Goal: Find specific page/section: Find specific page/section

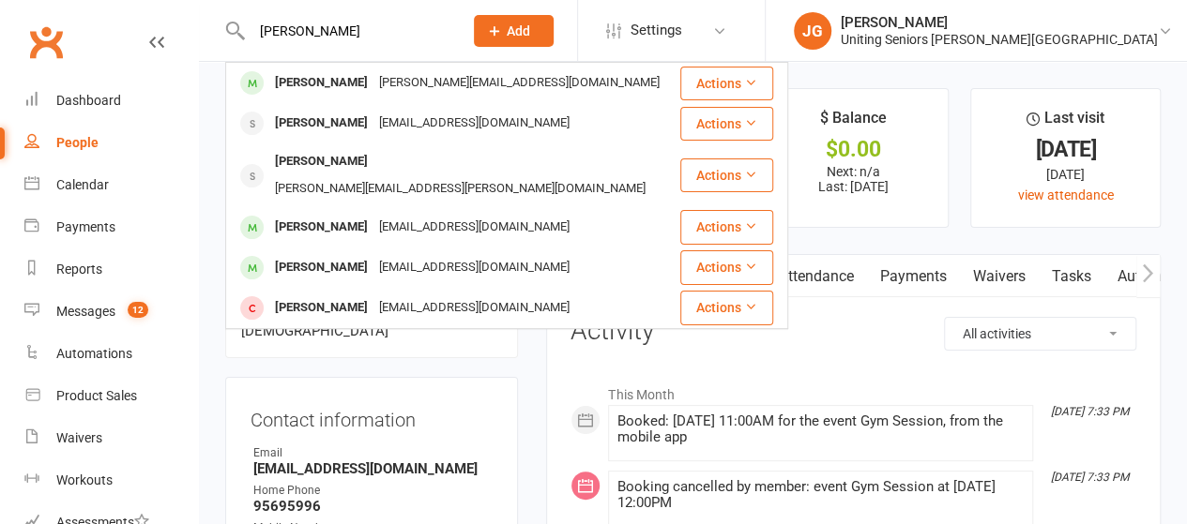
type input "[PERSON_NAME]"
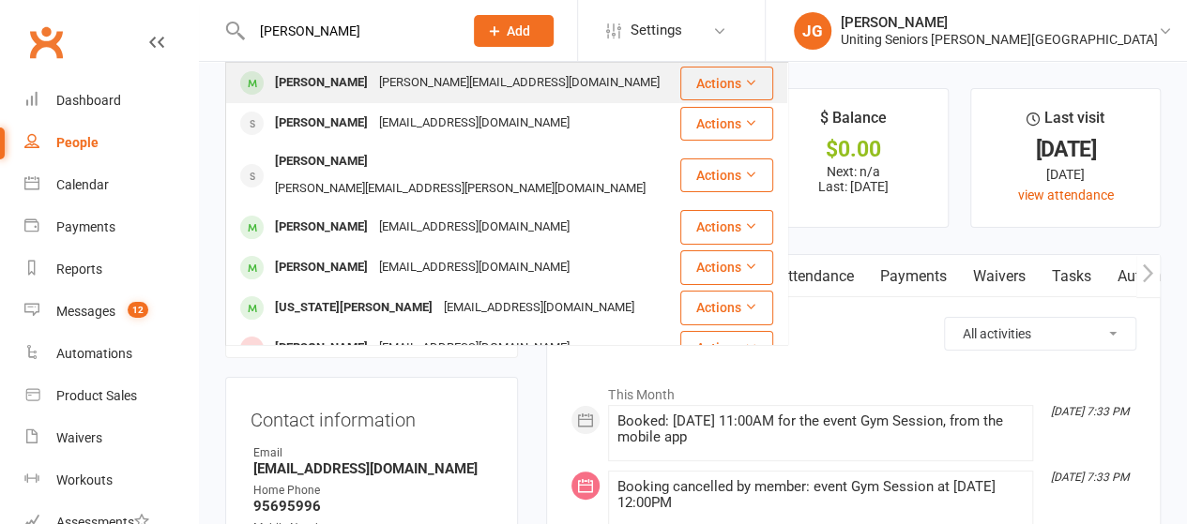
click at [299, 82] on div "[PERSON_NAME]" at bounding box center [321, 82] width 104 height 27
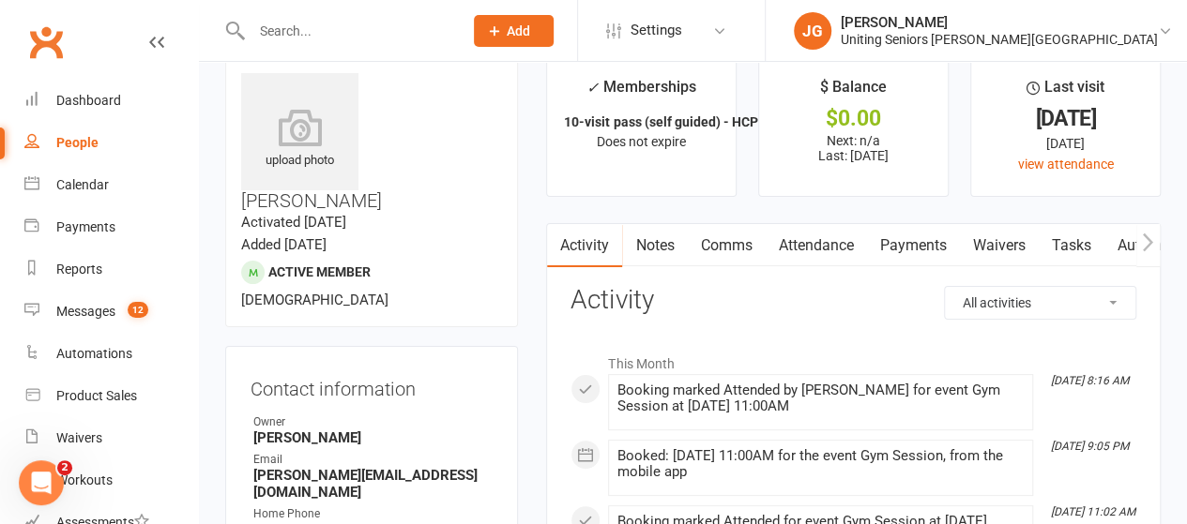
scroll to position [34, 0]
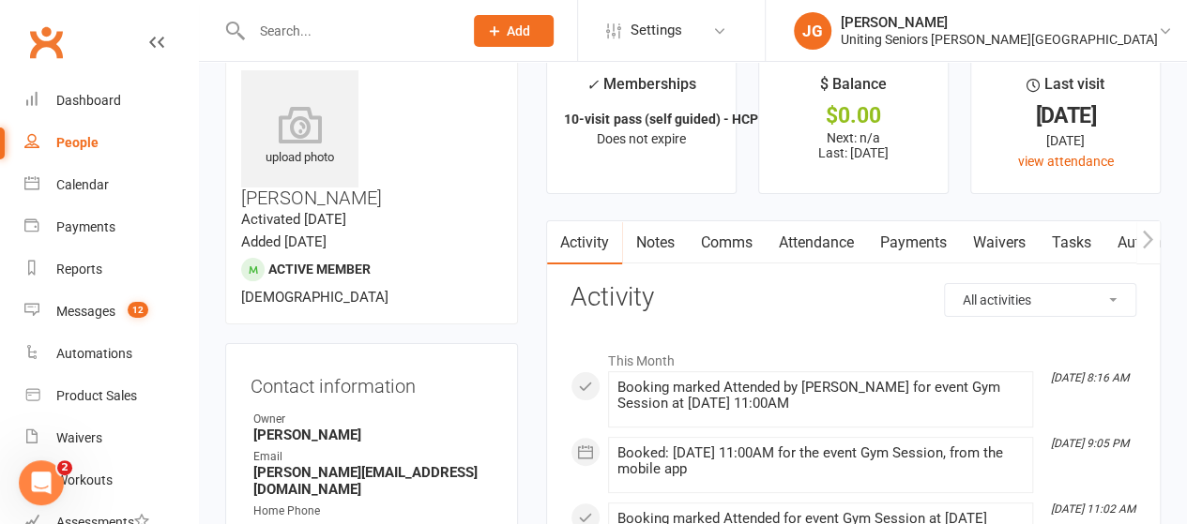
click at [32, 40] on link "Clubworx" at bounding box center [46, 42] width 47 height 47
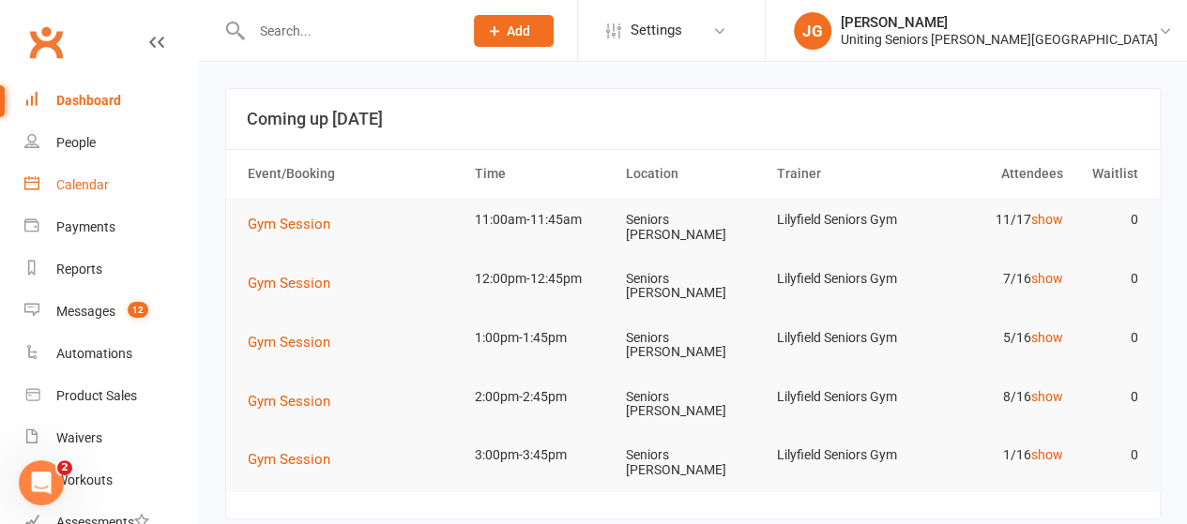
click at [64, 184] on div "Calendar" at bounding box center [82, 184] width 53 height 15
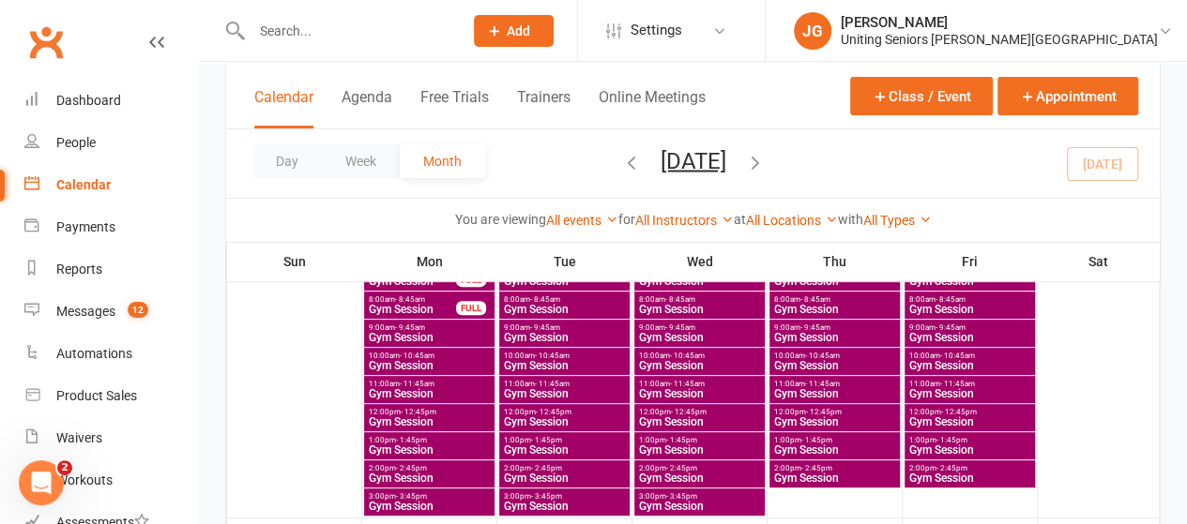
scroll to position [167, 0]
click at [408, 385] on span "- 11:45am" at bounding box center [417, 385] width 35 height 8
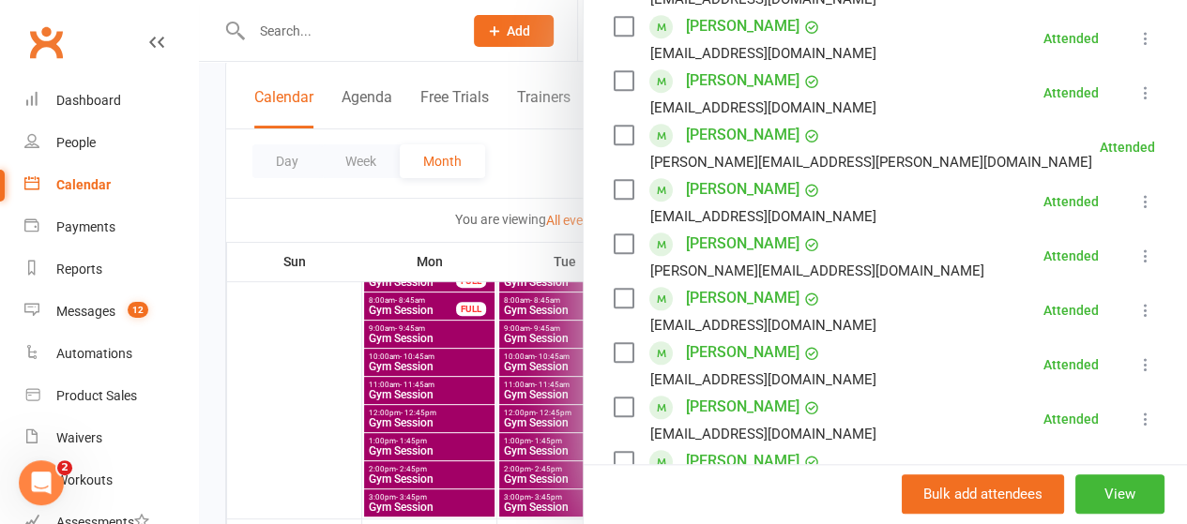
scroll to position [0, 0]
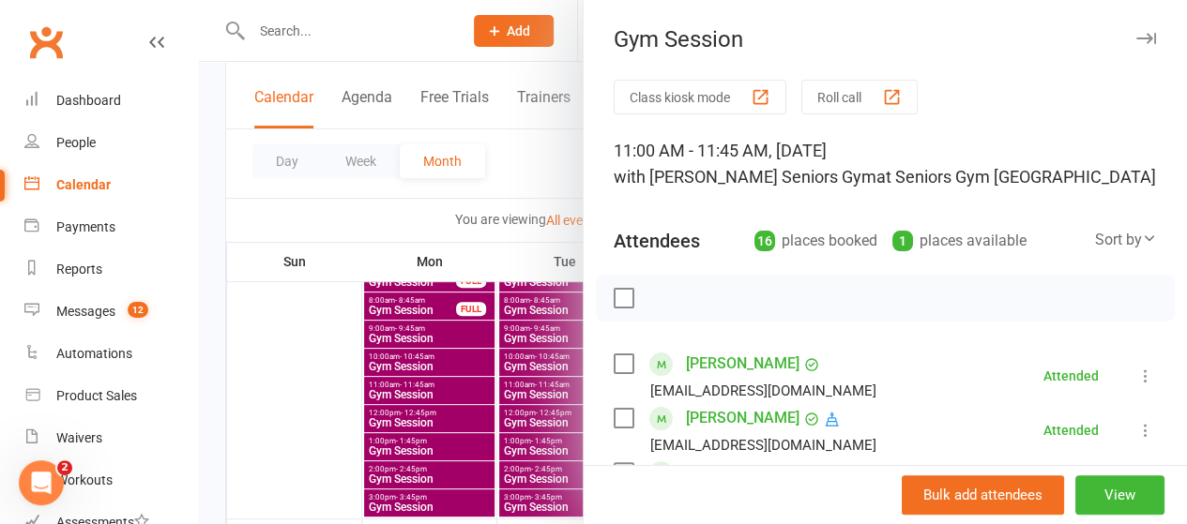
click at [355, 61] on div at bounding box center [693, 262] width 988 height 524
